Goal: Information Seeking & Learning: Learn about a topic

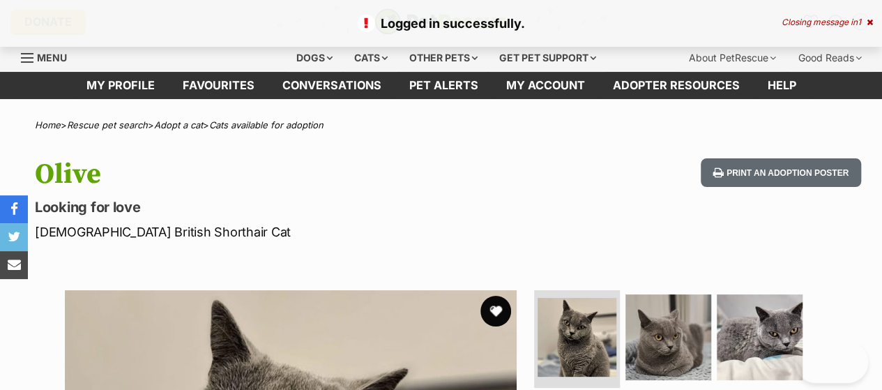
click at [498, 308] on button "favourite" at bounding box center [495, 311] width 31 height 31
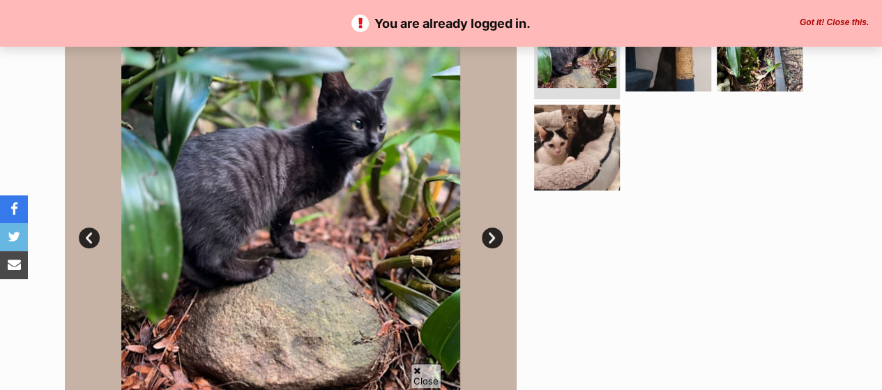
click at [489, 236] on link "Next" at bounding box center [492, 237] width 21 height 21
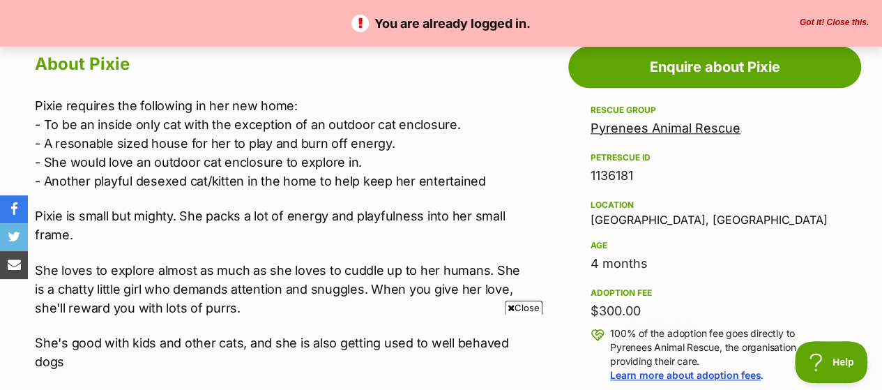
scroll to position [762, 0]
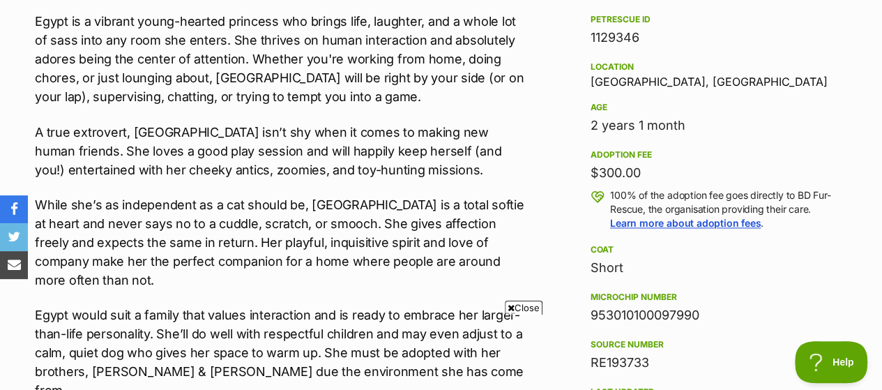
scroll to position [962, 0]
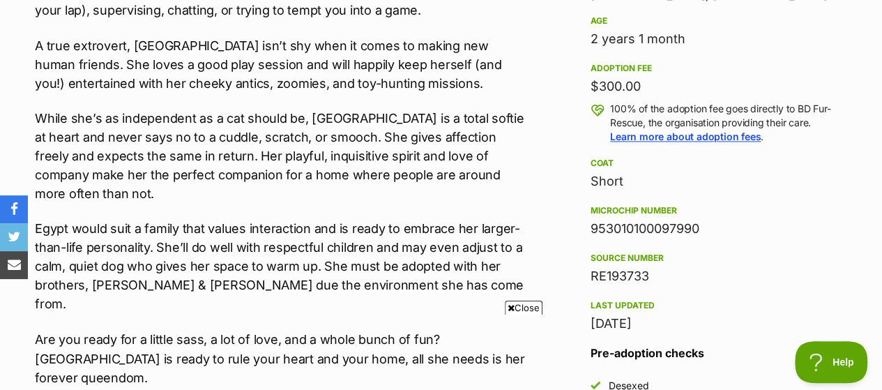
drag, startPoint x: 885, startPoint y: 37, endPoint x: 892, endPoint y: 150, distance: 113.1
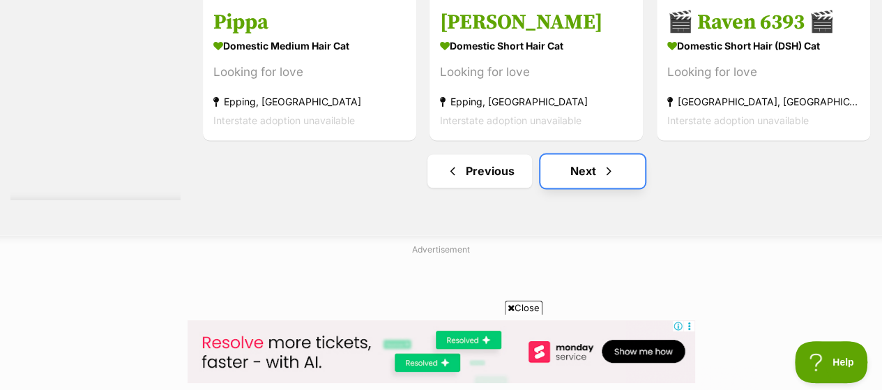
click at [575, 178] on link "Next" at bounding box center [592, 170] width 105 height 33
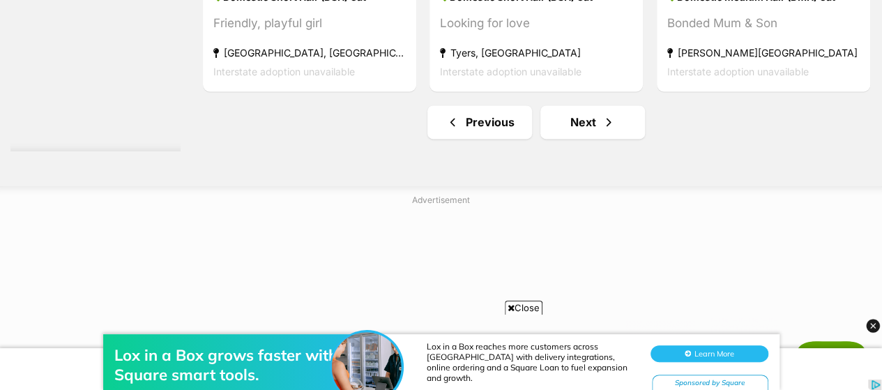
scroll to position [8740, 0]
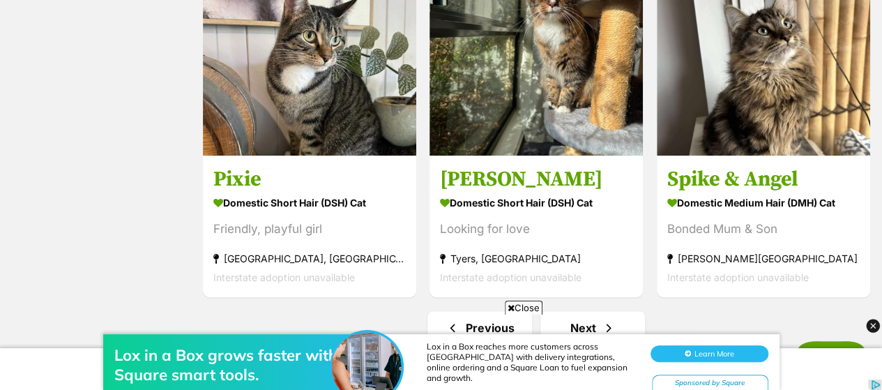
click at [591, 307] on div "Lox in a Box grows faster with Square smart tools. Lox in a Box reaches more cu…" at bounding box center [441, 348] width 882 height 84
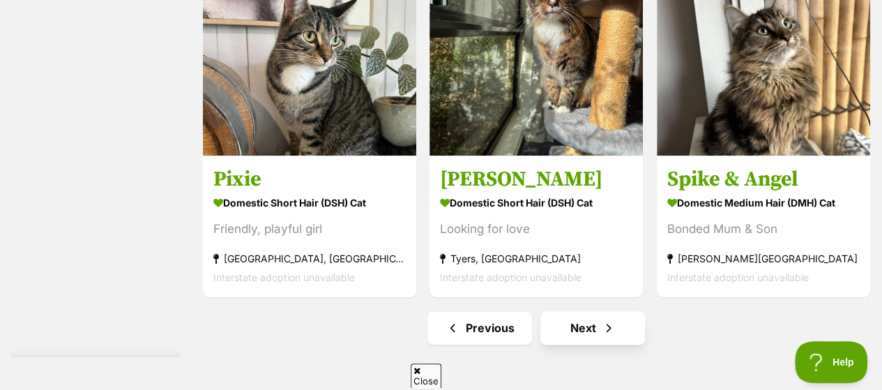
scroll to position [0, 0]
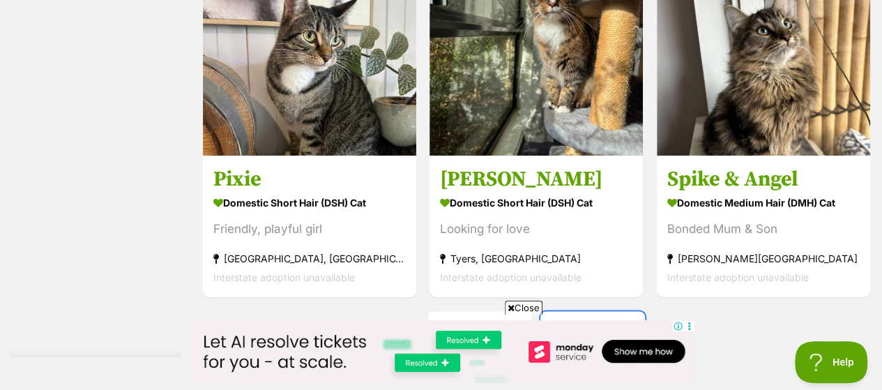
click at [602, 319] on span "Next page" at bounding box center [609, 327] width 14 height 17
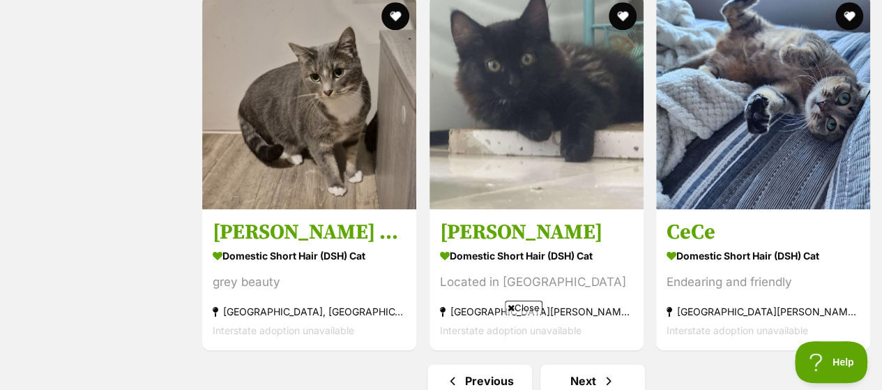
scroll to position [8934, 0]
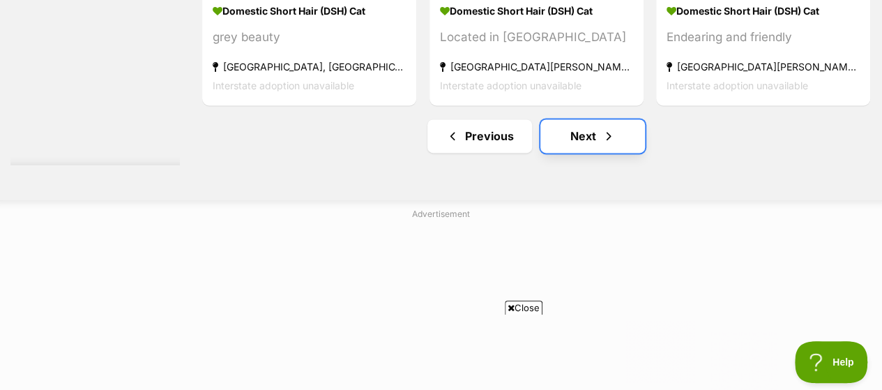
click at [580, 119] on link "Next" at bounding box center [592, 135] width 105 height 33
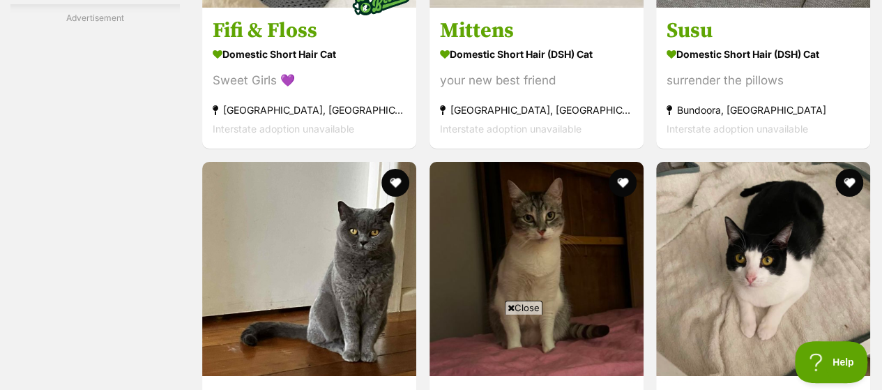
scroll to position [5363, 0]
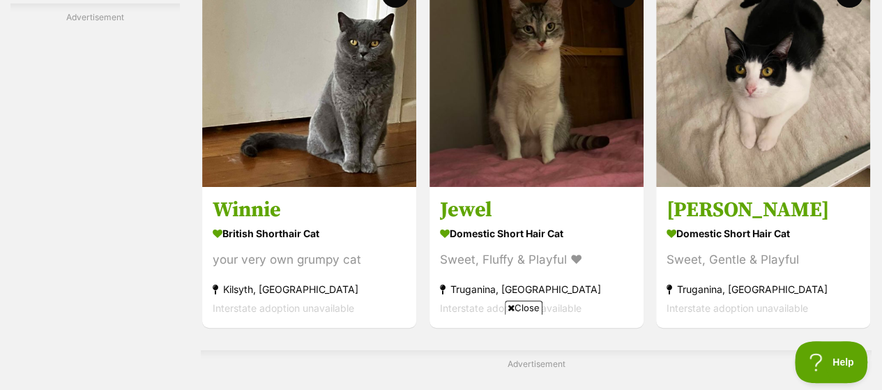
drag, startPoint x: 887, startPoint y: 16, endPoint x: 892, endPoint y: 234, distance: 217.5
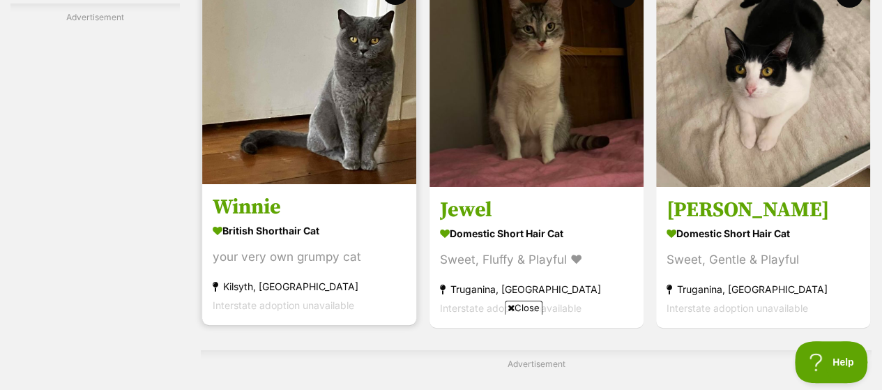
click at [328, 99] on img at bounding box center [309, 77] width 214 height 214
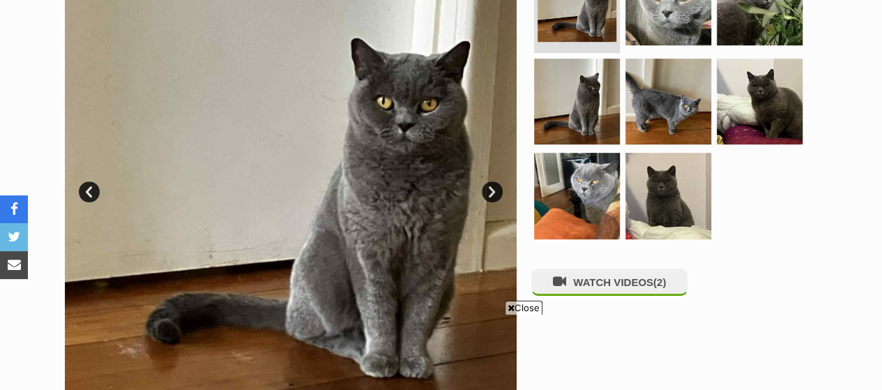
click at [488, 188] on link "Next" at bounding box center [492, 191] width 21 height 21
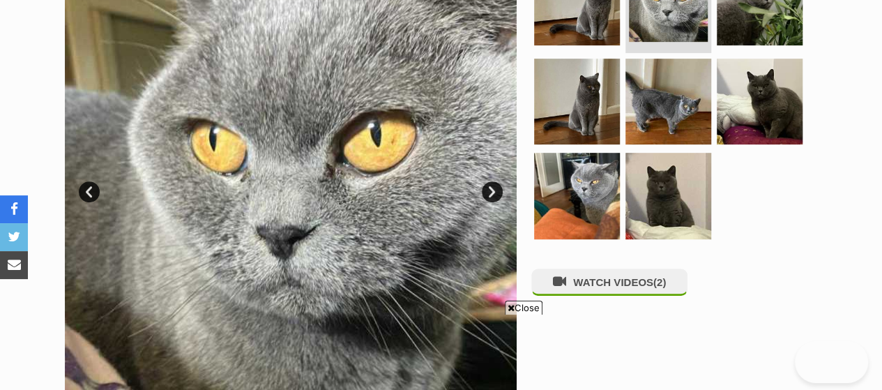
click at [488, 188] on link "Next" at bounding box center [492, 191] width 21 height 21
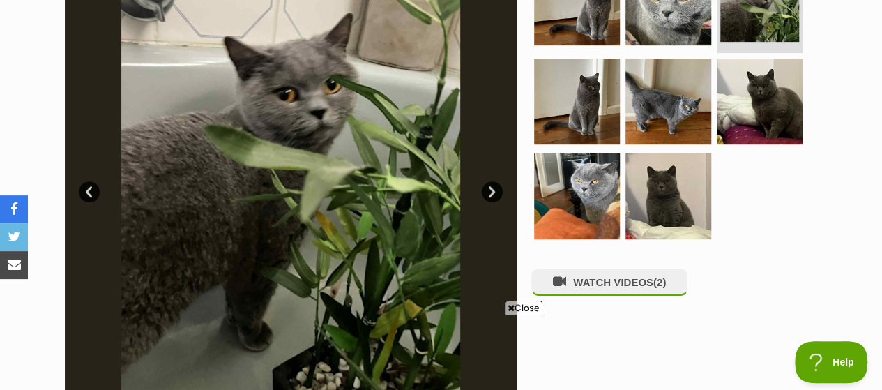
click at [488, 188] on link "Next" at bounding box center [492, 191] width 21 height 21
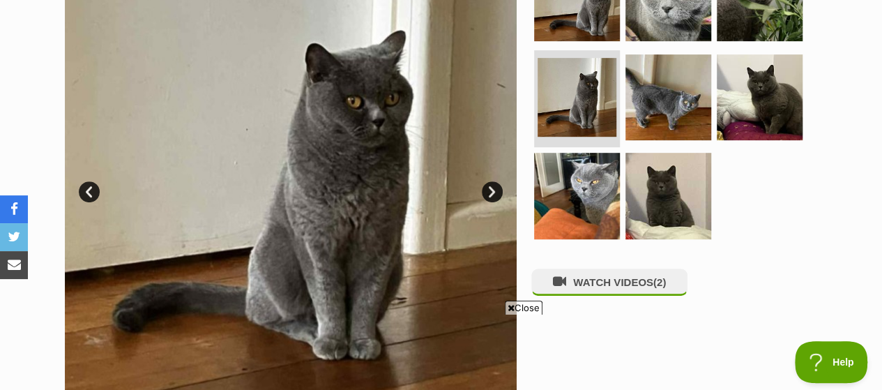
click at [488, 188] on link "Next" at bounding box center [492, 191] width 21 height 21
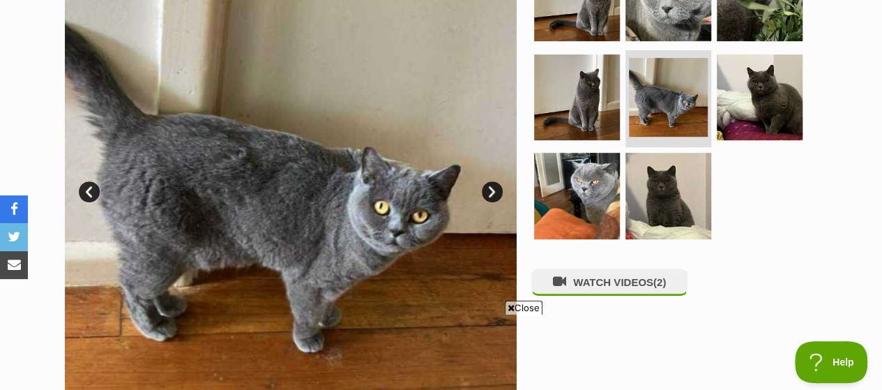
click at [488, 186] on link "Next" at bounding box center [492, 191] width 21 height 21
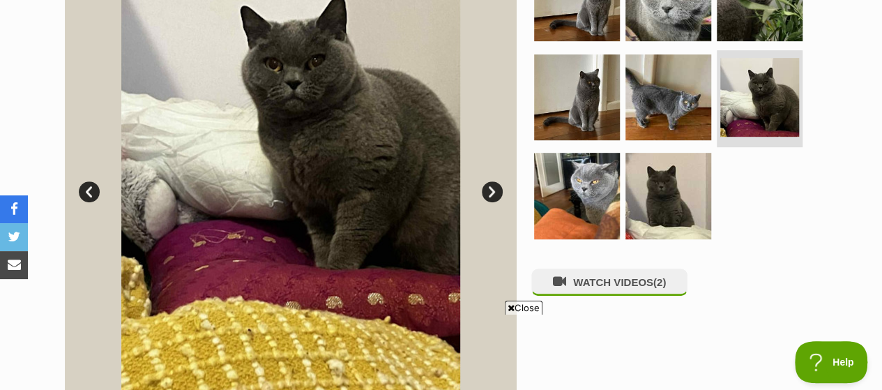
click at [488, 186] on link "Next" at bounding box center [492, 191] width 21 height 21
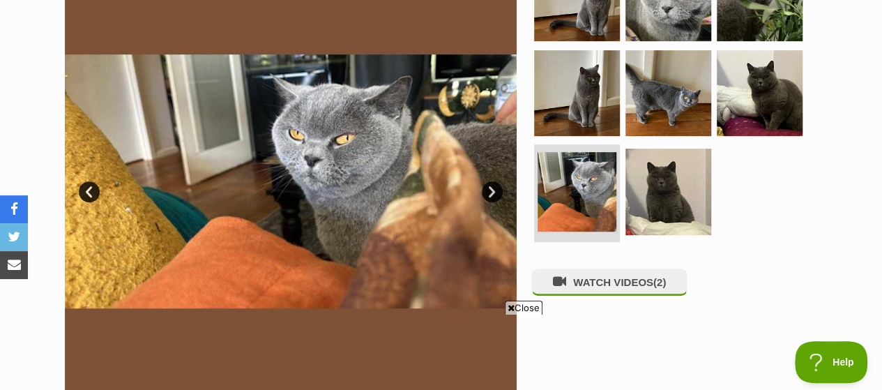
click at [488, 186] on link "Next" at bounding box center [492, 191] width 21 height 21
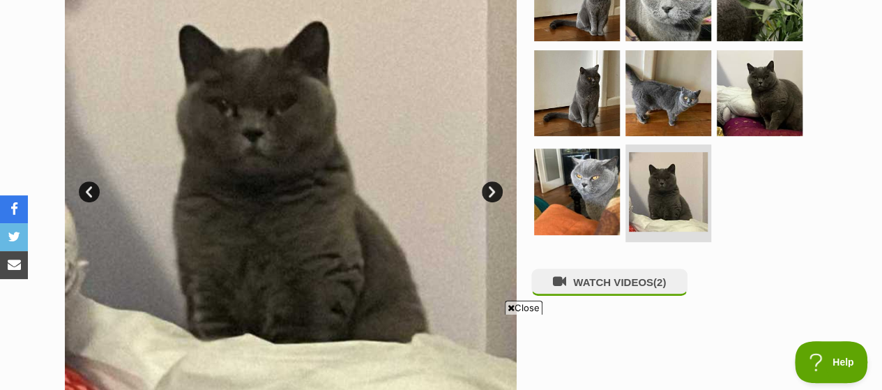
click at [491, 187] on link "Next" at bounding box center [492, 191] width 21 height 21
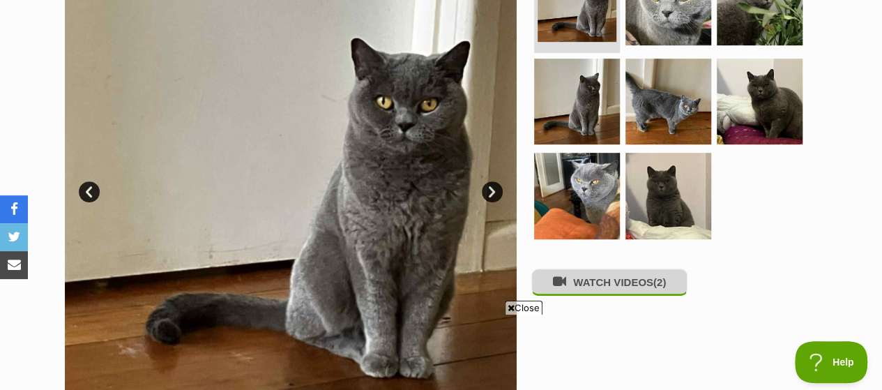
click at [616, 289] on button "WATCH VIDEOS (2)" at bounding box center [609, 281] width 156 height 27
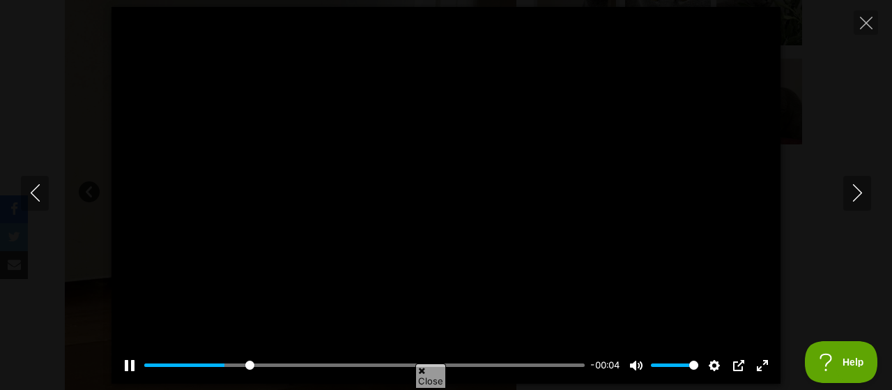
click at [531, 303] on div at bounding box center [446, 195] width 669 height 376
click at [602, 225] on div at bounding box center [446, 195] width 669 height 376
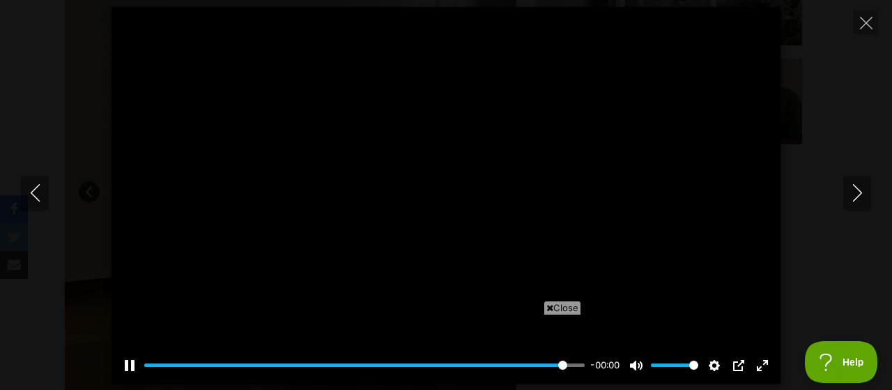
type input "100"
click at [850, 188] on icon "Next" at bounding box center [857, 192] width 17 height 17
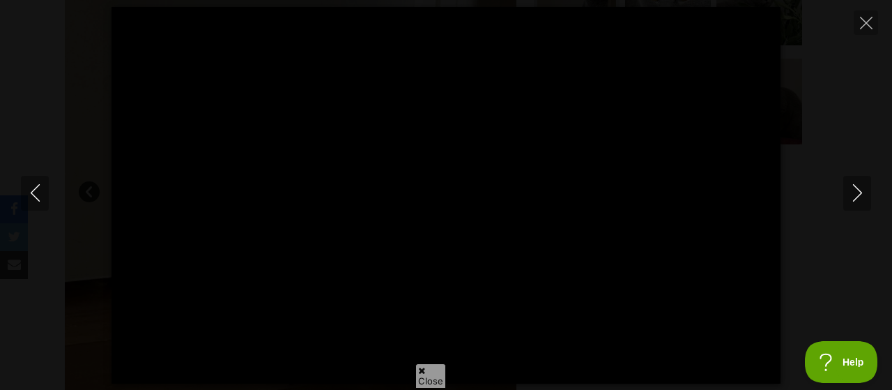
type input "100"
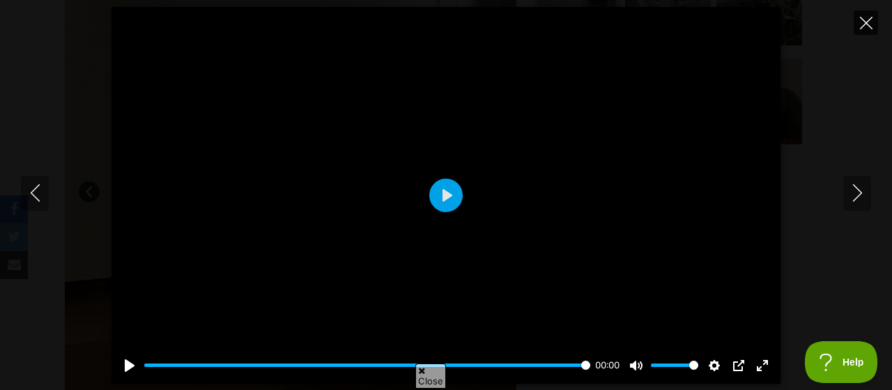
click at [865, 15] on button "Close" at bounding box center [866, 22] width 24 height 24
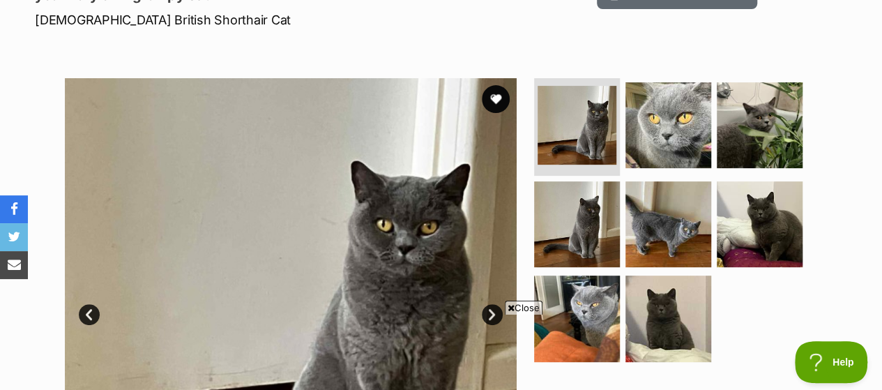
scroll to position [142, 0]
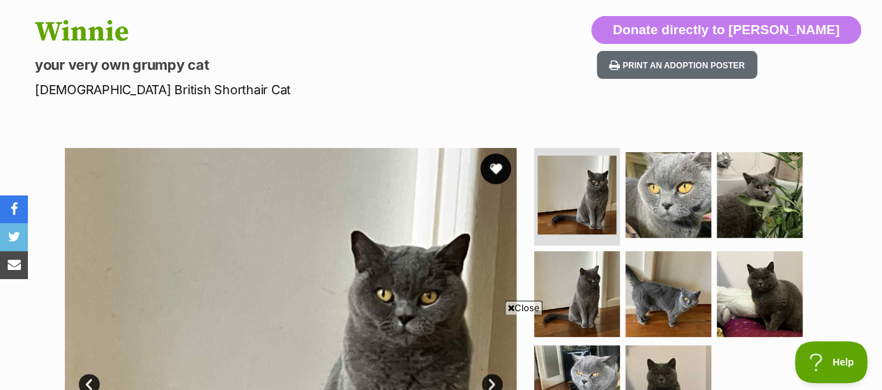
click at [497, 169] on button "favourite" at bounding box center [495, 168] width 31 height 31
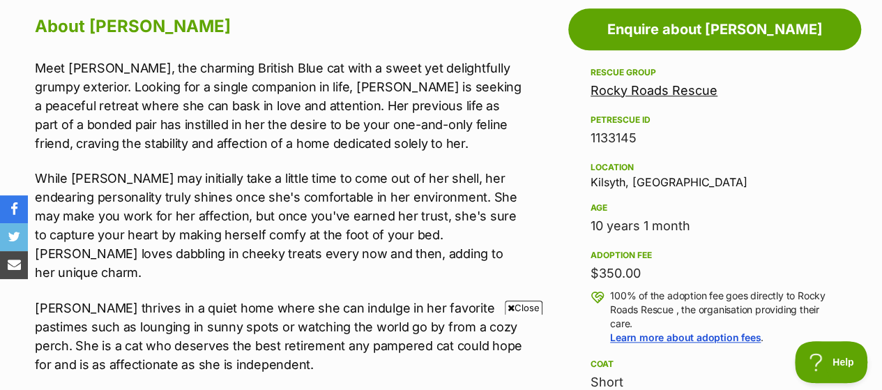
scroll to position [919, 0]
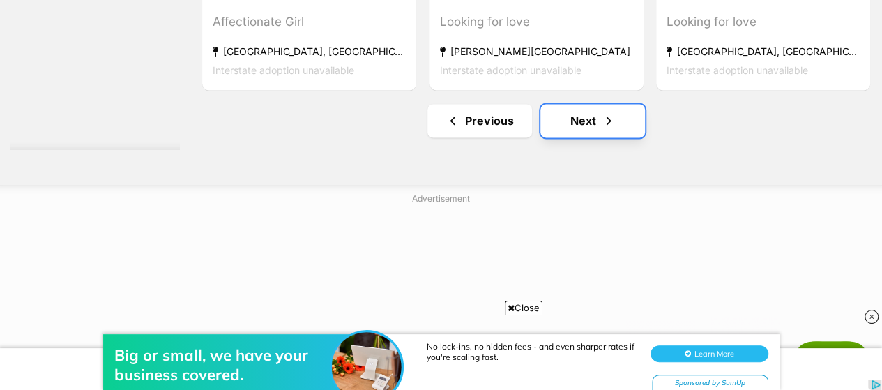
click at [610, 116] on span "Next page" at bounding box center [609, 120] width 14 height 17
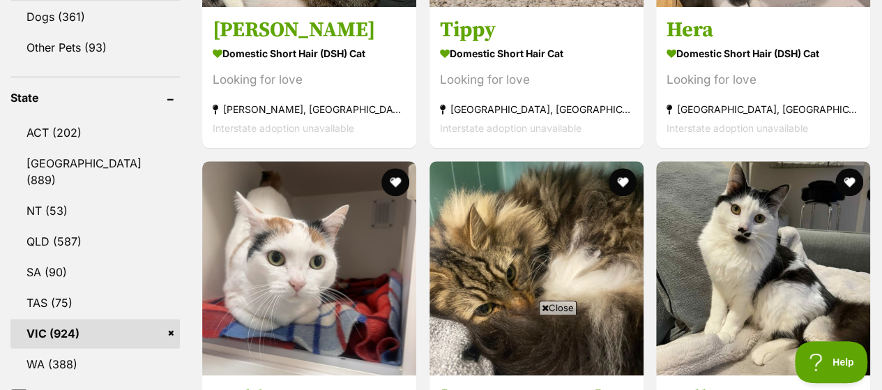
drag, startPoint x: 890, startPoint y: 23, endPoint x: 892, endPoint y: 57, distance: 34.2
